Goal: Task Accomplishment & Management: Use online tool/utility

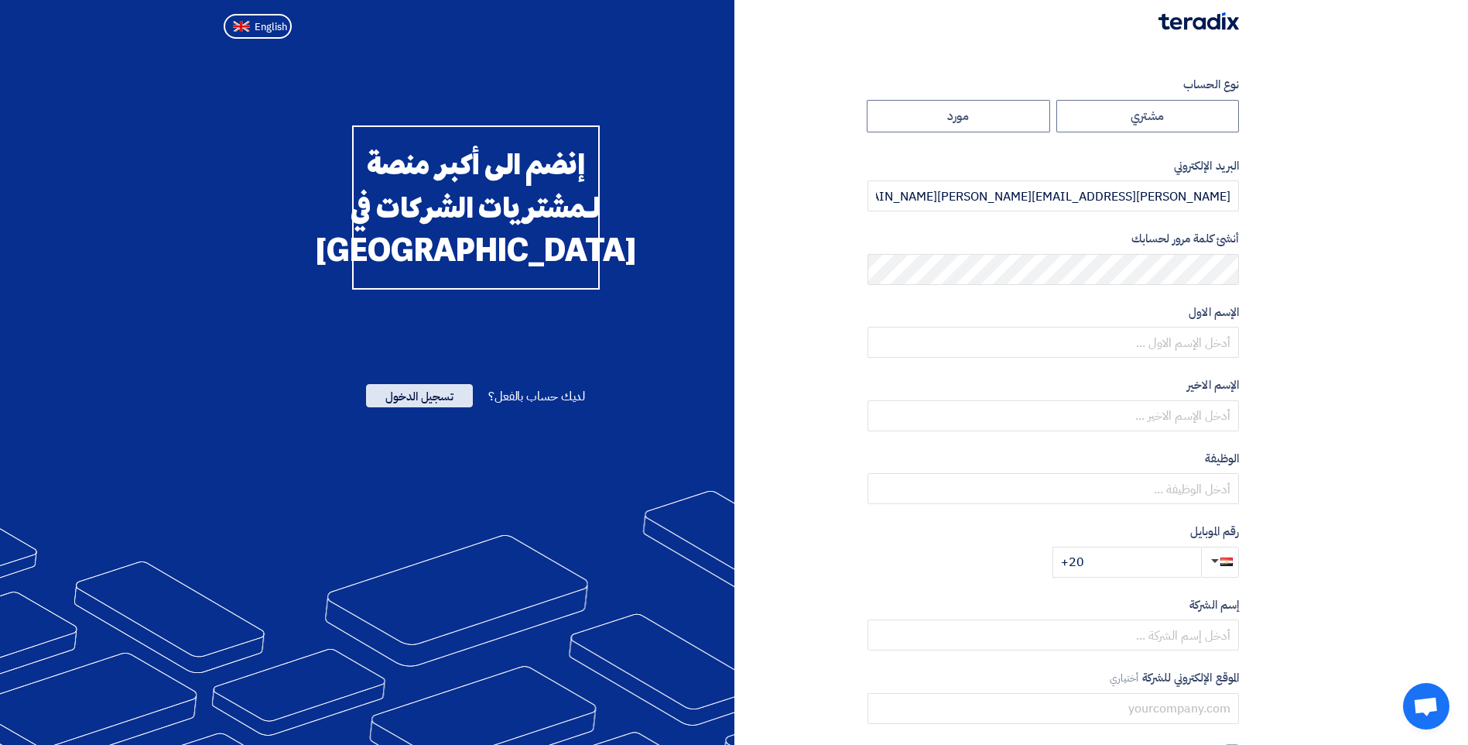
click at [411, 407] on span "تسجيل الدخول" at bounding box center [419, 395] width 107 height 23
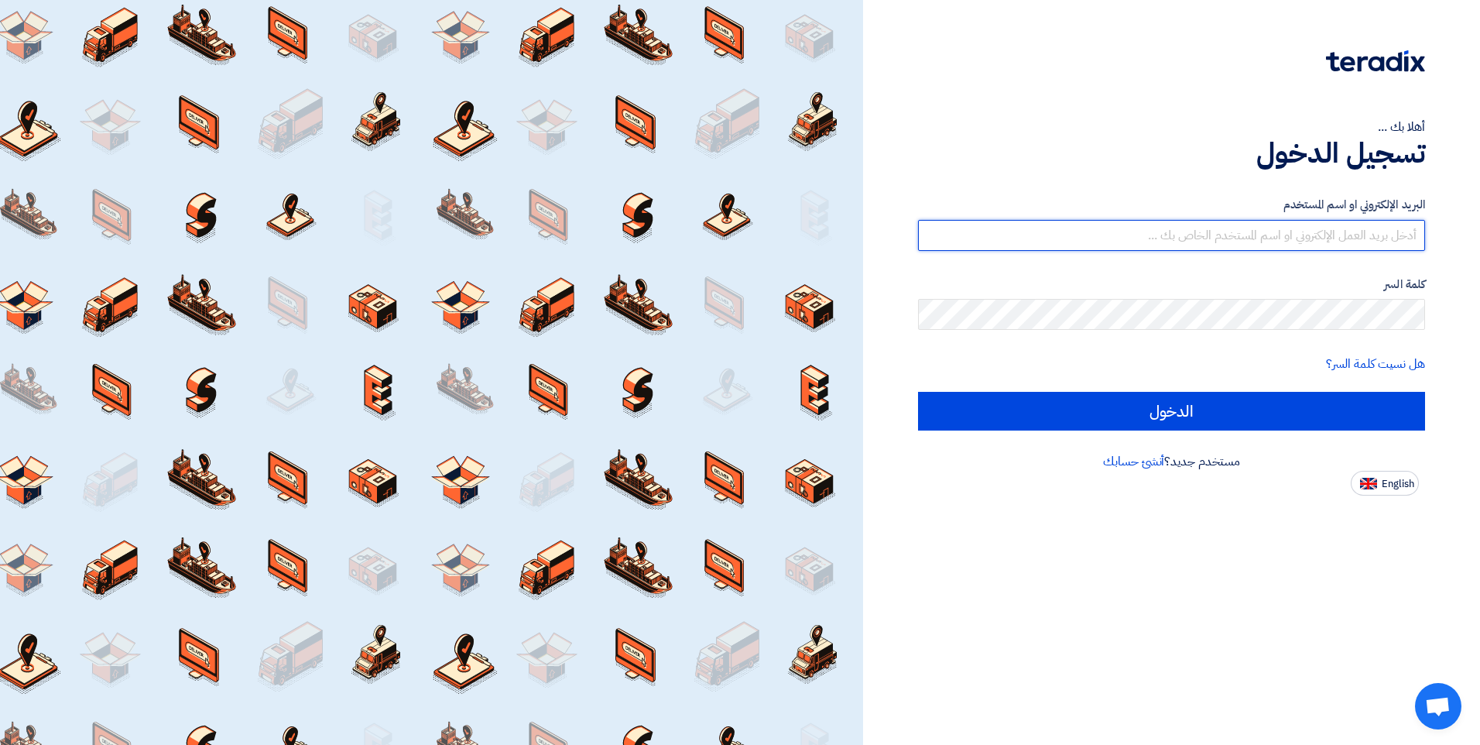
type input "viola.fayez@eea-egypt.com"
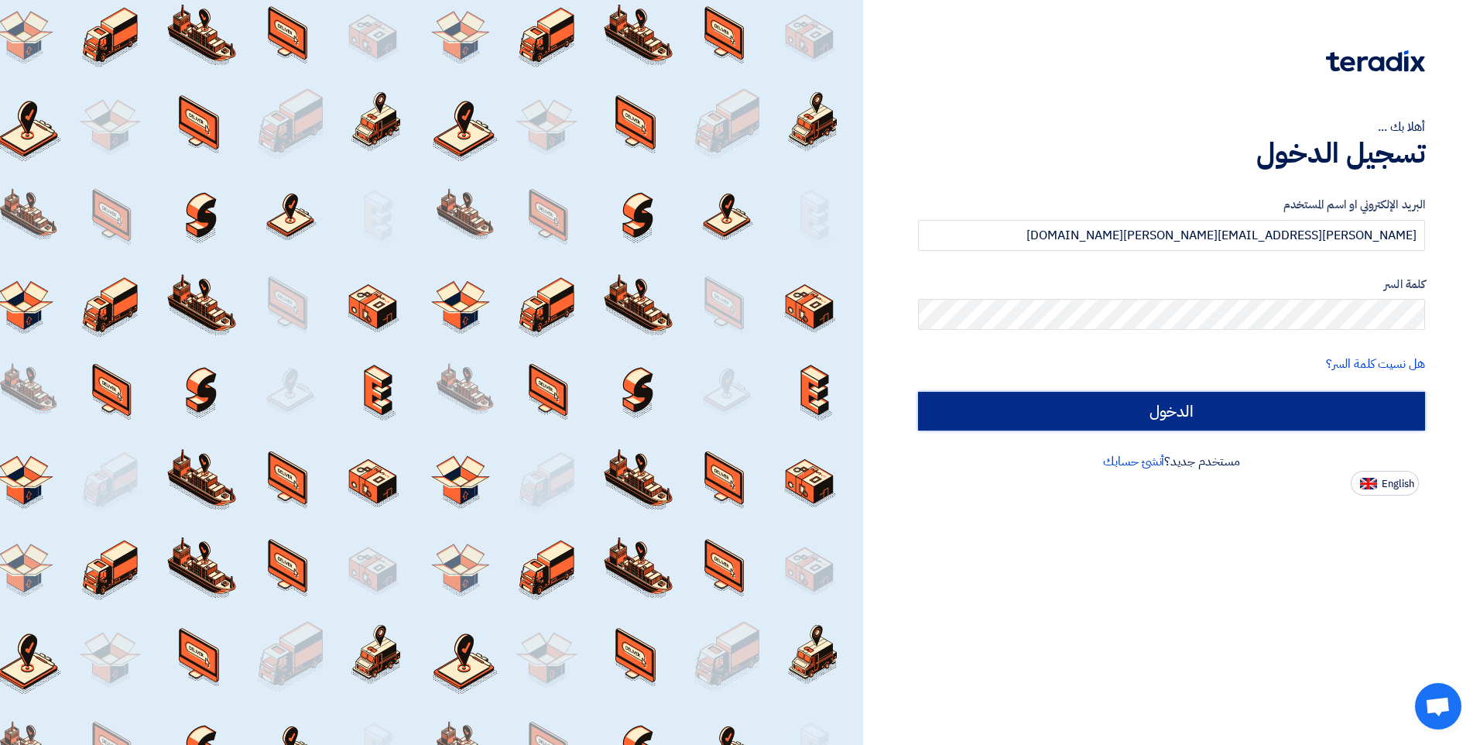
click at [1078, 407] on input "الدخول" at bounding box center [1171, 411] width 507 height 39
click at [1118, 416] on input "الدخول" at bounding box center [1171, 411] width 507 height 39
click at [1187, 418] on input "الدخول" at bounding box center [1171, 411] width 507 height 39
click at [1129, 405] on input "الدخول" at bounding box center [1171, 411] width 507 height 39
click at [1164, 402] on input "الدخول" at bounding box center [1171, 411] width 507 height 39
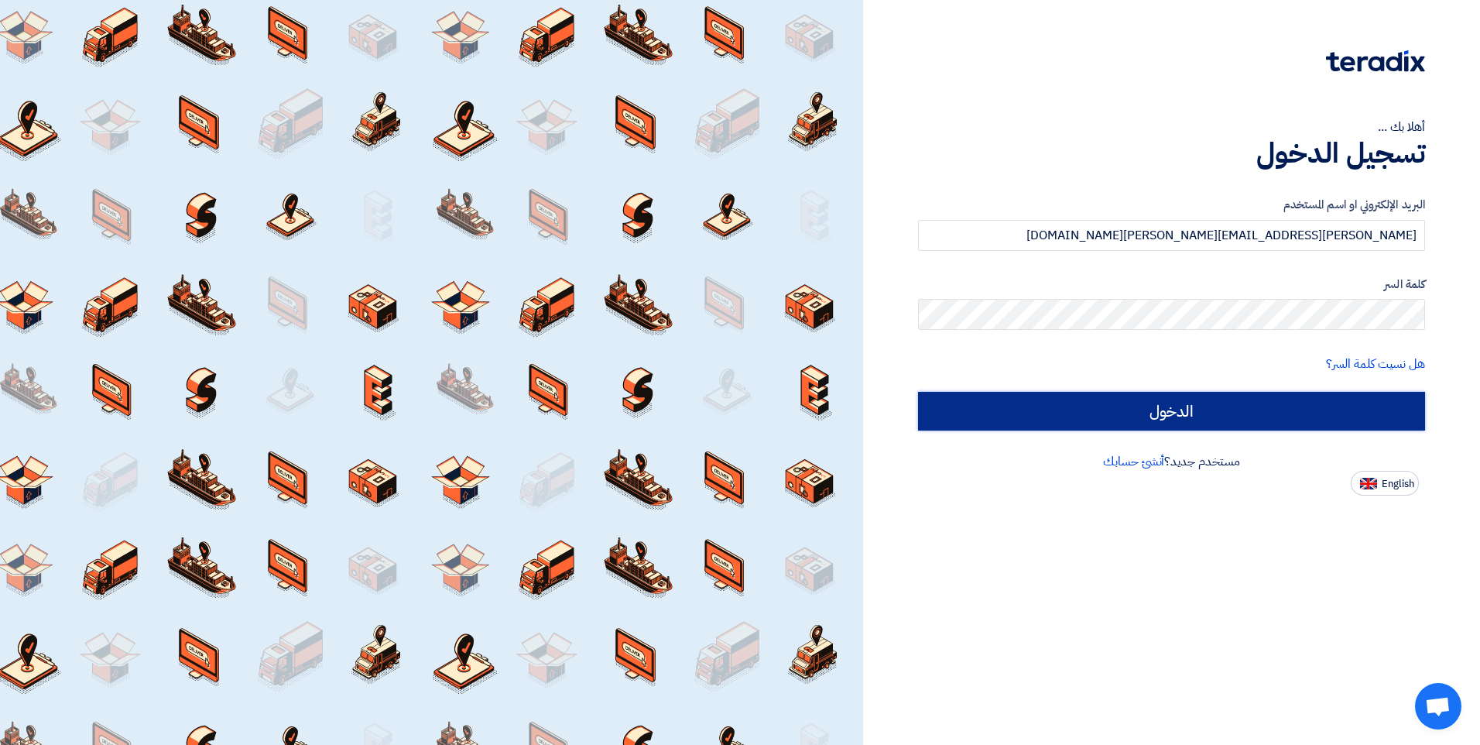
click at [1043, 419] on input "الدخول" at bounding box center [1171, 411] width 507 height 39
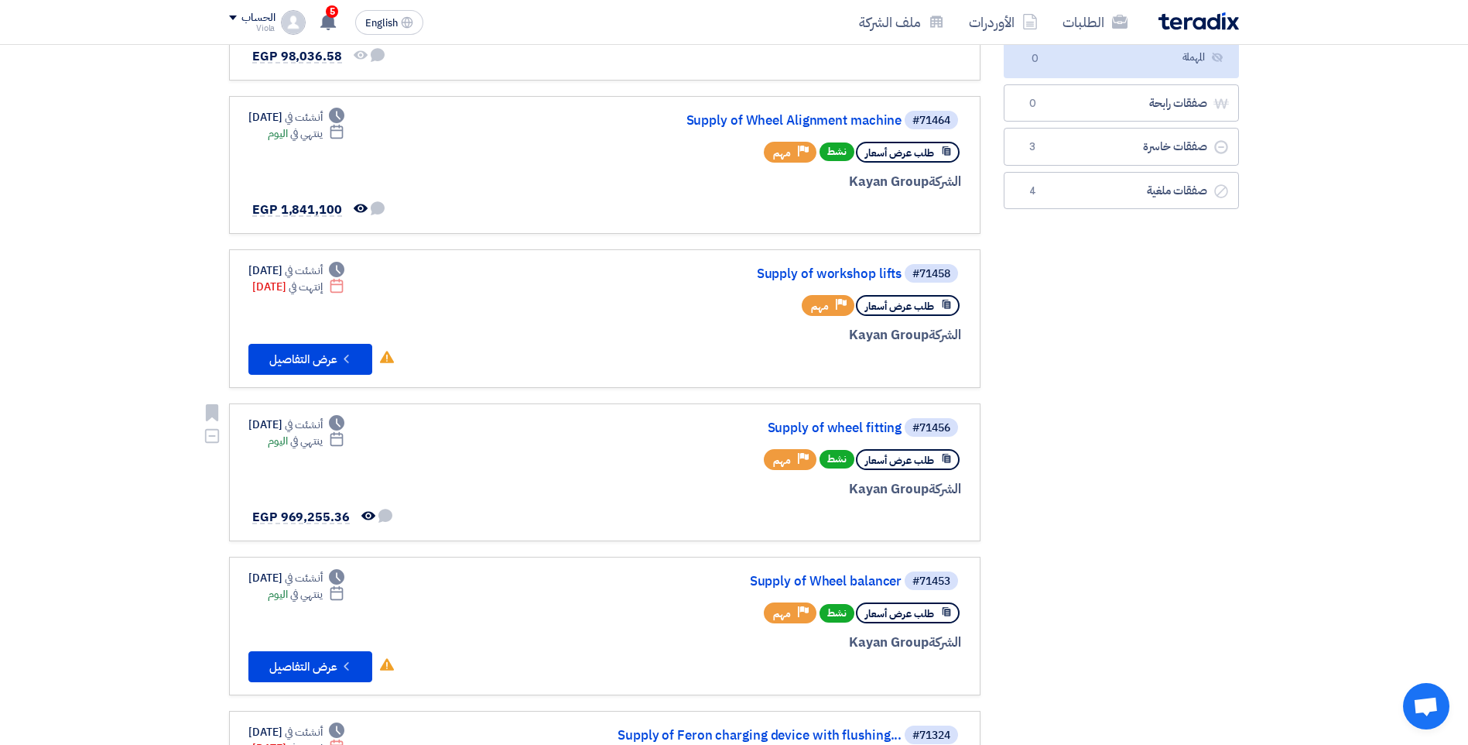
scroll to position [387, 0]
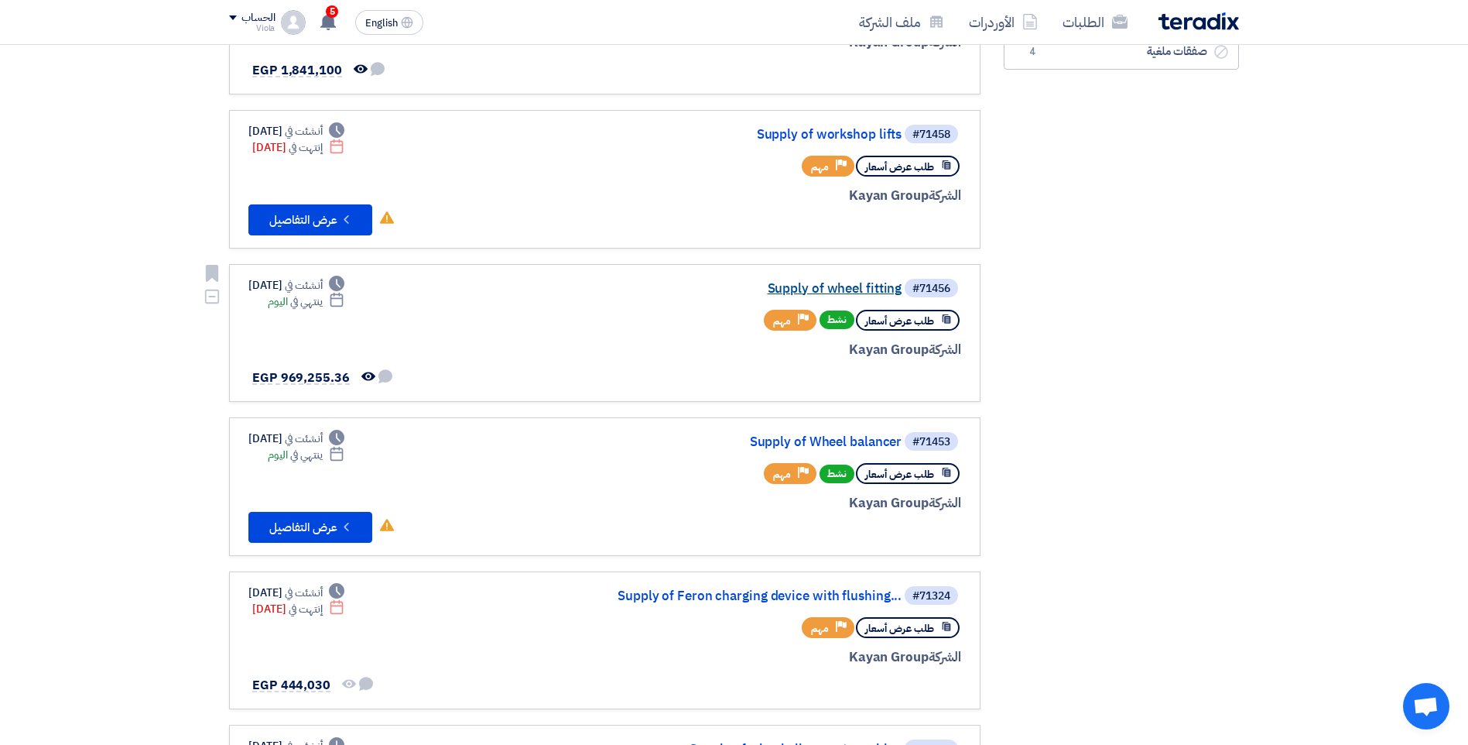
click at [820, 290] on link "Supply of wheel fitting" at bounding box center [747, 289] width 310 height 14
